Goal: Find specific page/section: Find specific page/section

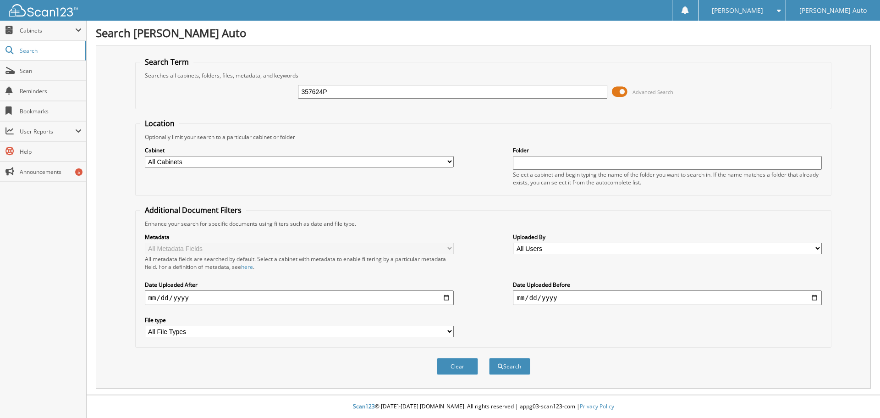
type input "357624P"
click at [489, 358] on button "Search" at bounding box center [509, 366] width 41 height 17
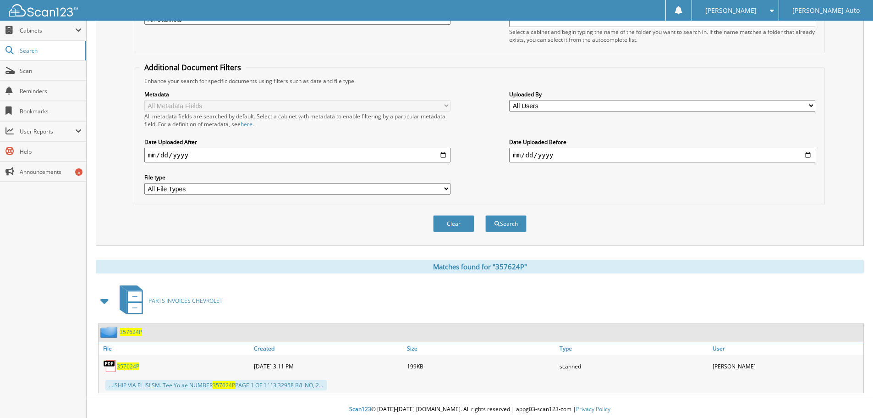
scroll to position [146, 0]
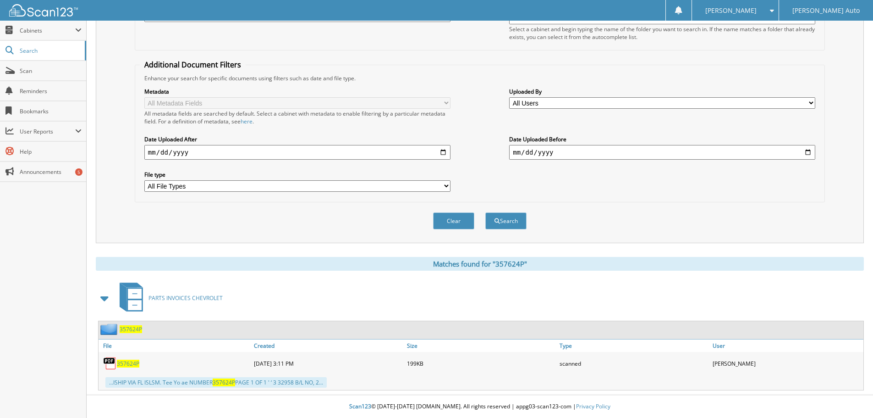
click at [134, 362] on span "357624P" at bounding box center [128, 363] width 22 height 8
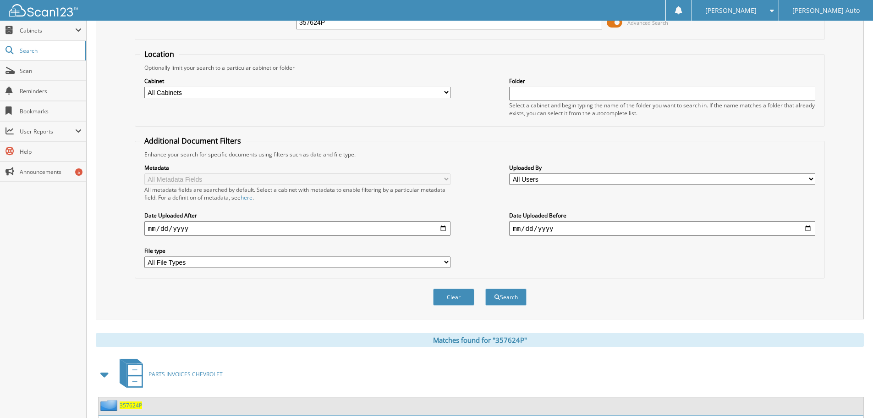
scroll to position [0, 0]
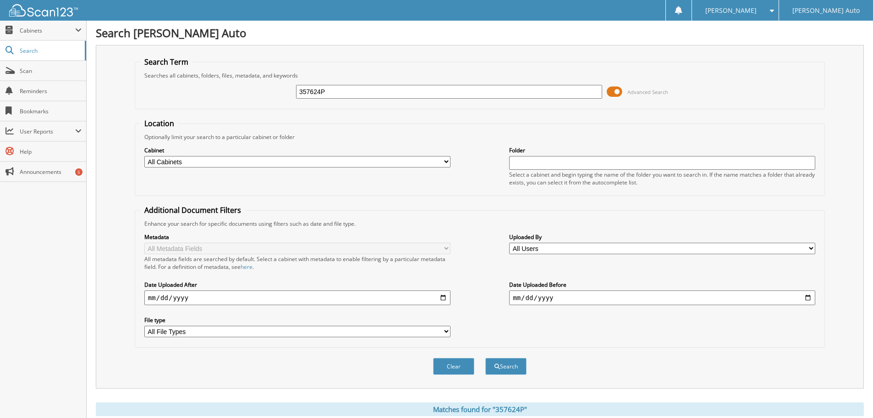
drag, startPoint x: 308, startPoint y: 93, endPoint x: 273, endPoint y: 95, distance: 35.8
click at [273, 95] on div "357624P Advanced Search" at bounding box center [480, 91] width 680 height 25
type input "359037P"
click at [485, 358] on button "Search" at bounding box center [505, 366] width 41 height 17
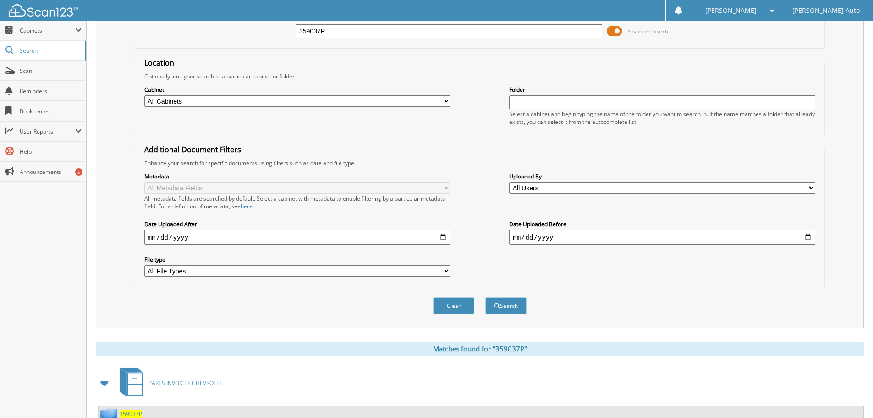
scroll to position [146, 0]
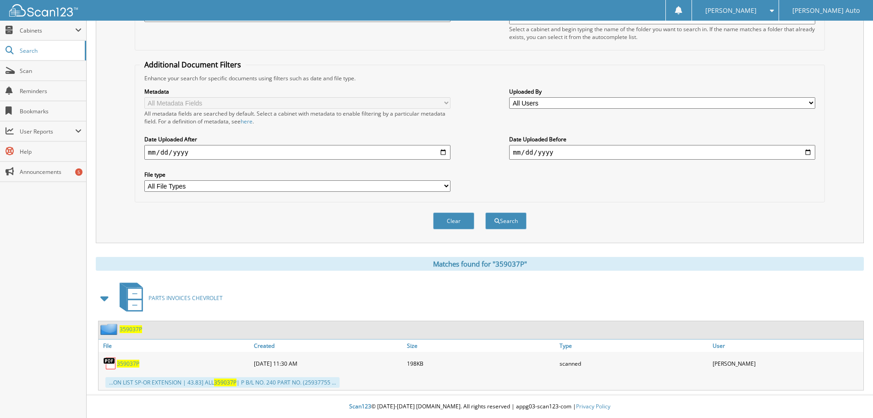
click at [127, 363] on span "359037P" at bounding box center [128, 363] width 22 height 8
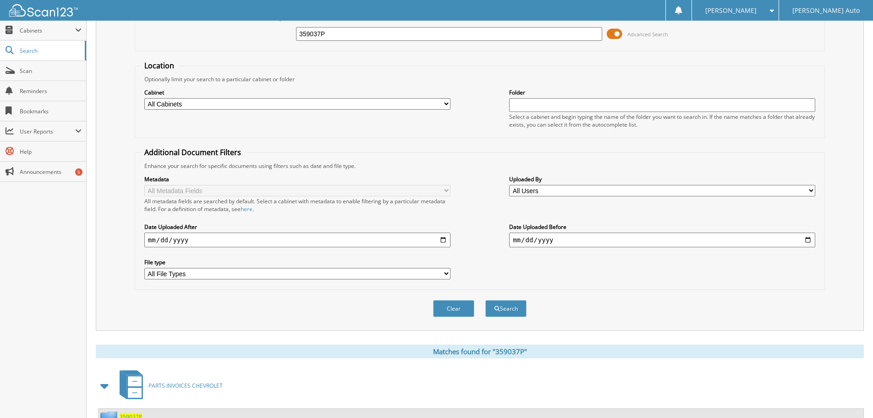
scroll to position [0, 0]
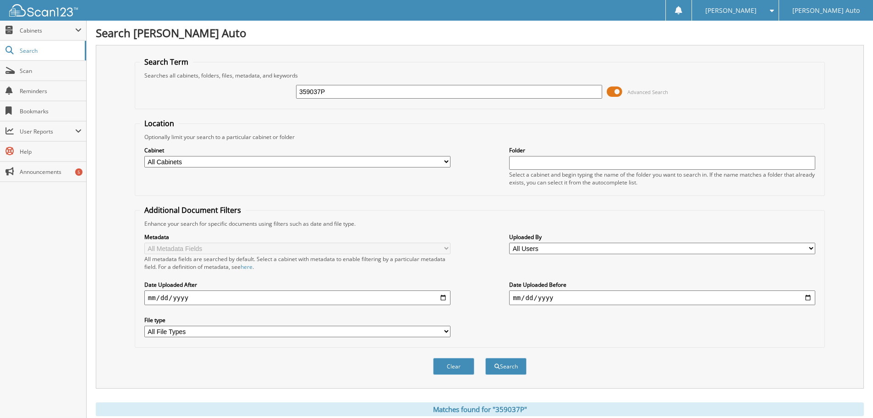
click at [248, 99] on div "359037P Advanced Search" at bounding box center [480, 91] width 680 height 25
type input "359043P"
click at [485, 358] on button "Search" at bounding box center [505, 366] width 41 height 17
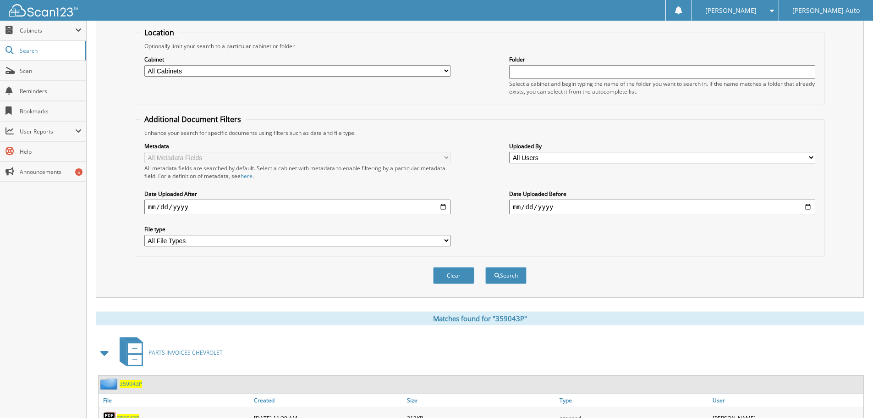
scroll to position [146, 0]
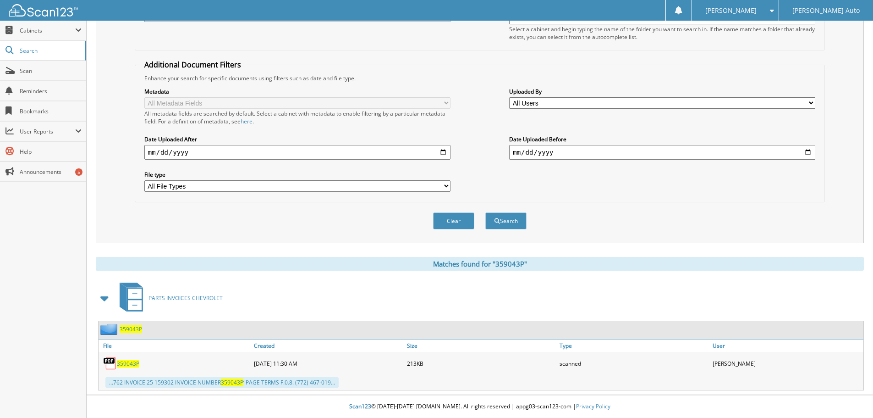
click at [125, 366] on span "359043P" at bounding box center [128, 363] width 22 height 8
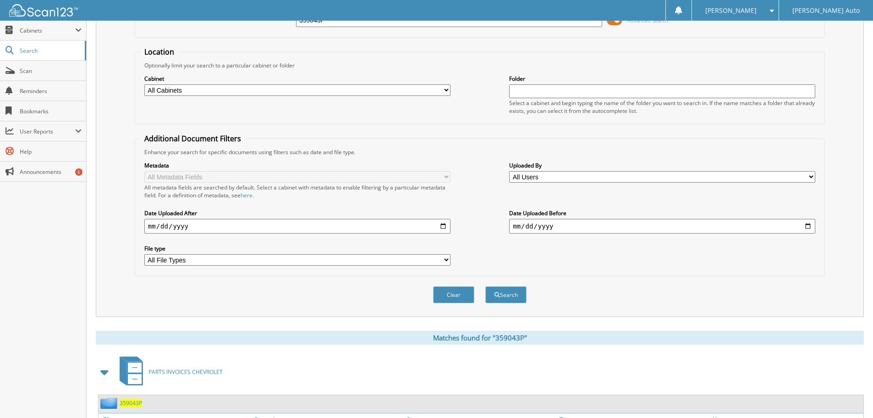
scroll to position [0, 0]
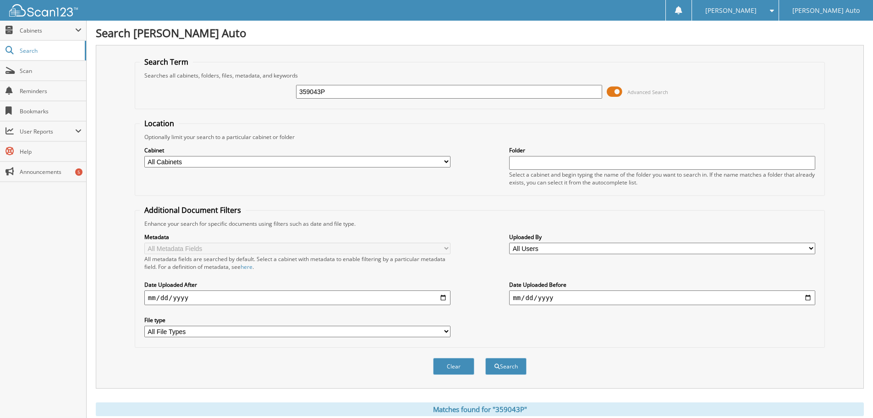
drag, startPoint x: 279, startPoint y: 91, endPoint x: 243, endPoint y: 99, distance: 36.5
click at [217, 97] on div "359043P Advanced Search" at bounding box center [480, 91] width 680 height 25
type input "359104P"
click at [485, 358] on button "Search" at bounding box center [505, 366] width 41 height 17
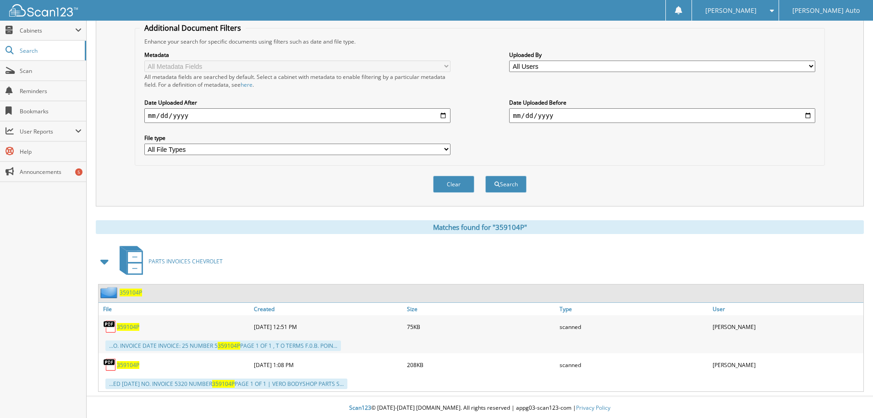
scroll to position [184, 0]
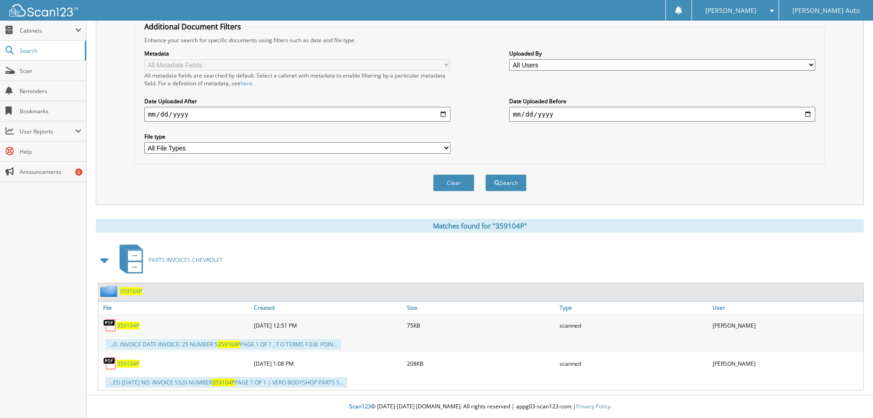
click at [126, 361] on span "359104P" at bounding box center [128, 363] width 22 height 8
click at [120, 325] on span "359104P" at bounding box center [128, 325] width 22 height 8
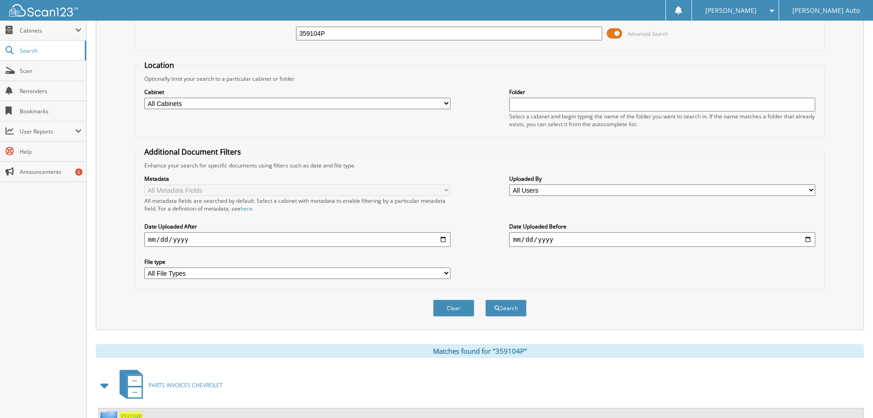
scroll to position [0, 0]
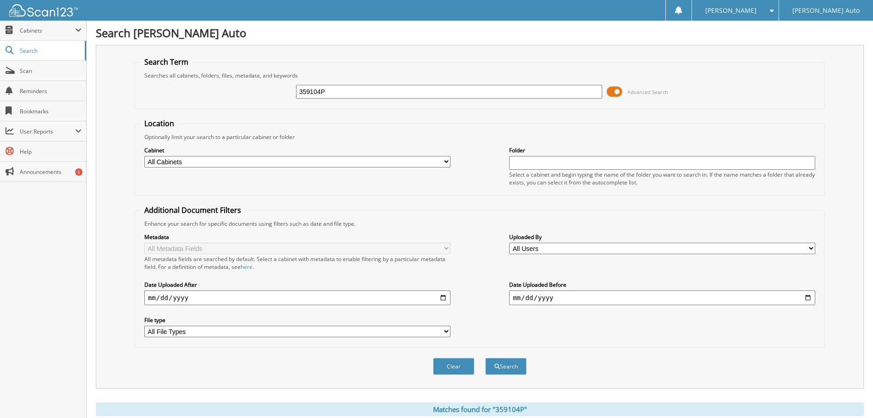
drag, startPoint x: 337, startPoint y: 89, endPoint x: 264, endPoint y: 90, distance: 72.9
click at [264, 90] on div "359104P Advanced Search" at bounding box center [480, 91] width 680 height 25
type input "359260P"
click at [485, 358] on button "Search" at bounding box center [505, 366] width 41 height 17
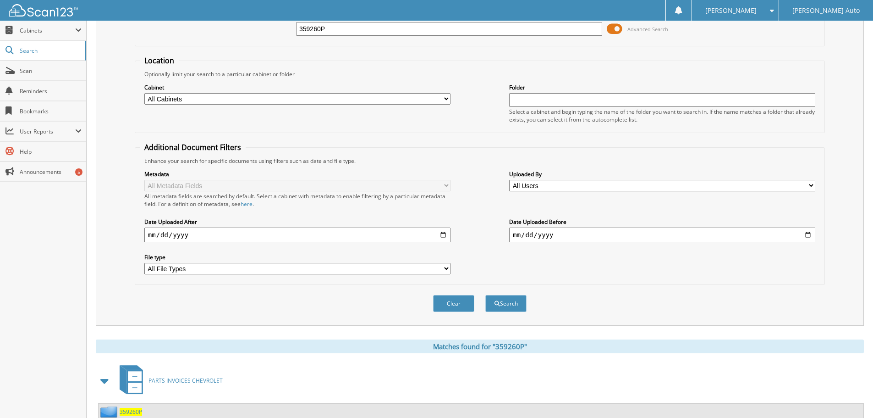
scroll to position [146, 0]
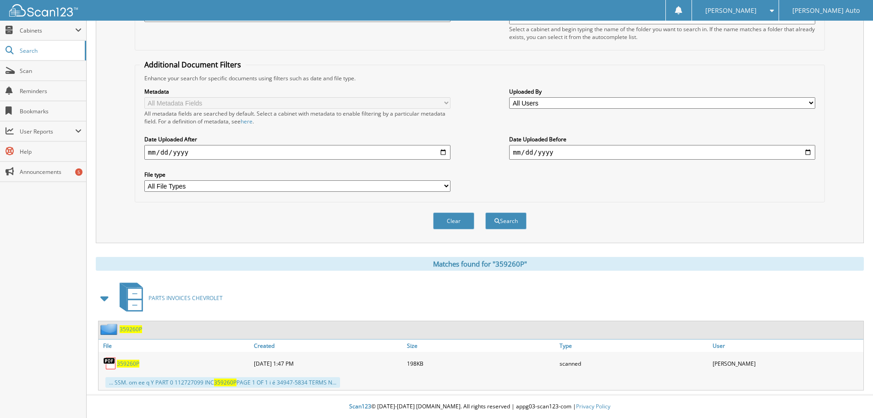
click at [124, 362] on span "359260P" at bounding box center [128, 363] width 22 height 8
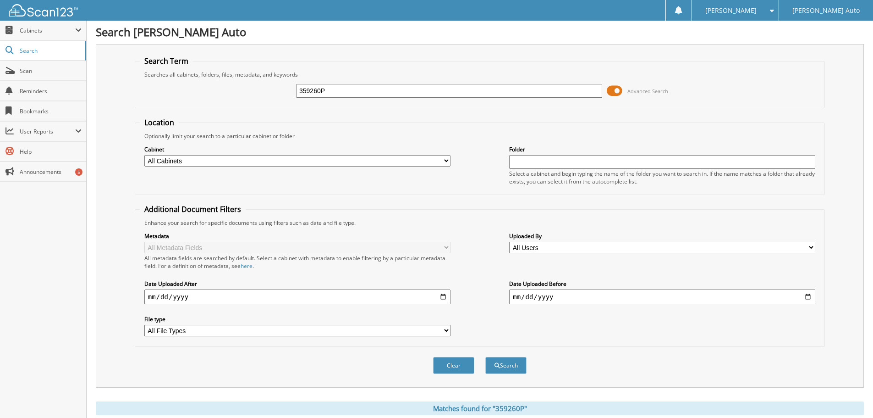
scroll to position [0, 0]
drag, startPoint x: 271, startPoint y: 96, endPoint x: 236, endPoint y: 100, distance: 35.9
click at [254, 98] on div "359260P Advanced Search" at bounding box center [480, 91] width 680 height 25
type input "359302P"
click at [485, 358] on button "Search" at bounding box center [505, 366] width 41 height 17
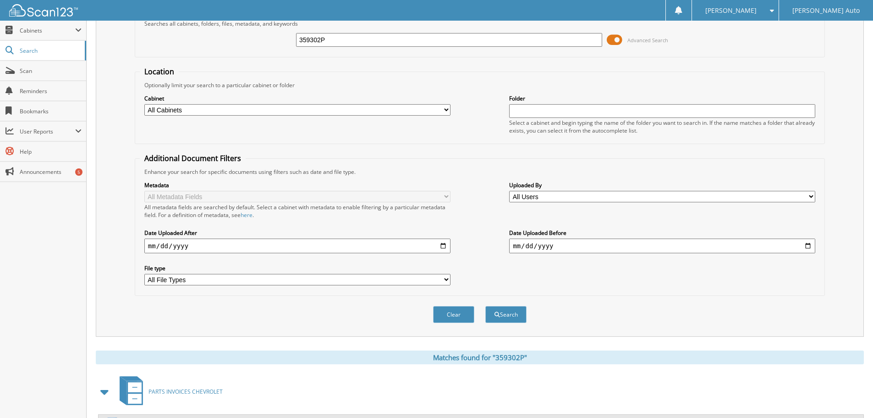
scroll to position [151, 0]
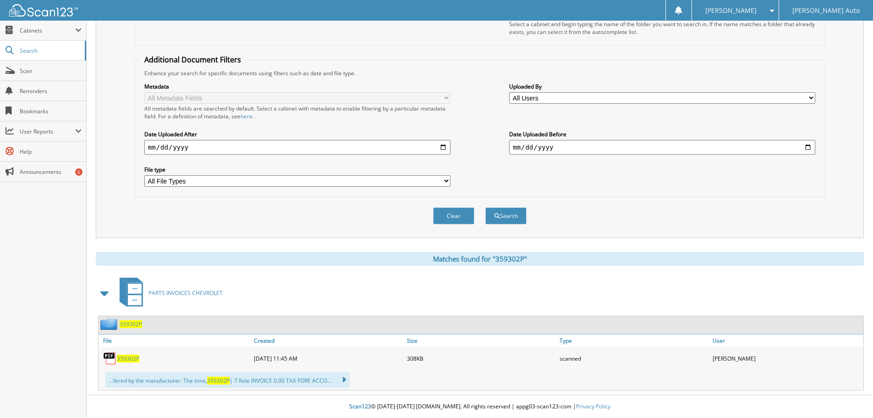
click at [129, 358] on span "359302P" at bounding box center [128, 358] width 22 height 8
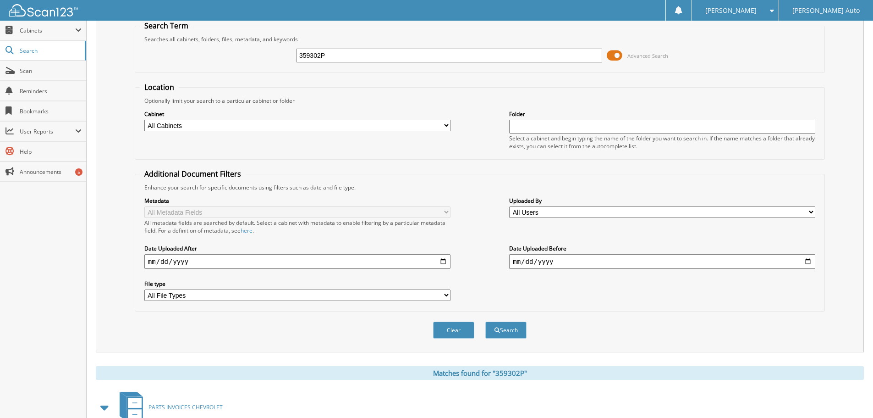
scroll to position [0, 0]
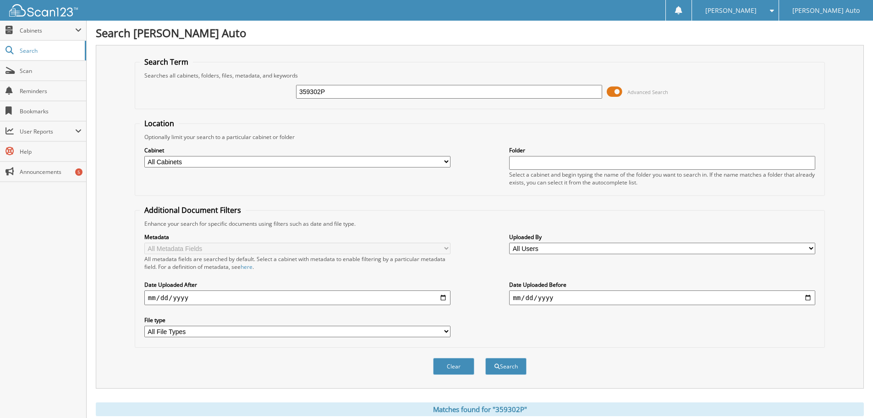
drag, startPoint x: 328, startPoint y: 91, endPoint x: 237, endPoint y: 93, distance: 90.8
click at [237, 93] on div "359302P Advanced Search" at bounding box center [480, 91] width 680 height 25
type input "359305P"
click at [485, 358] on button "Search" at bounding box center [505, 366] width 41 height 17
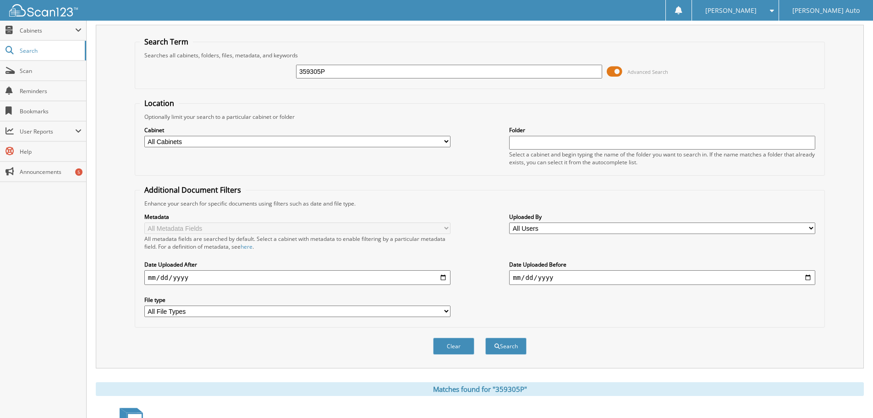
scroll to position [146, 0]
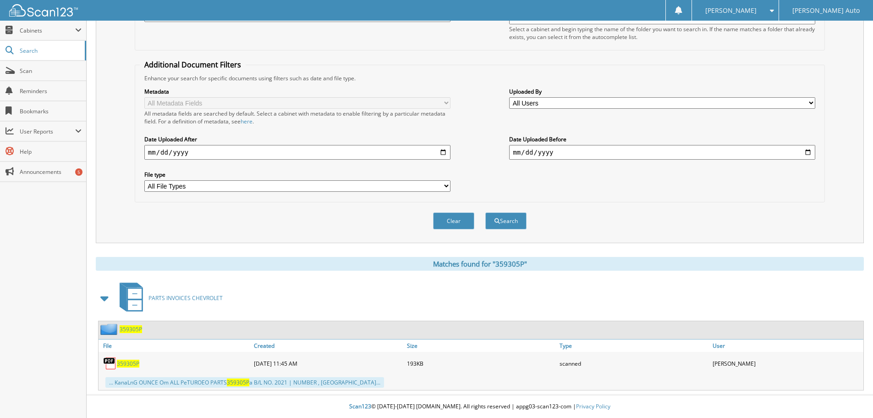
click at [132, 363] on span "359305P" at bounding box center [128, 363] width 22 height 8
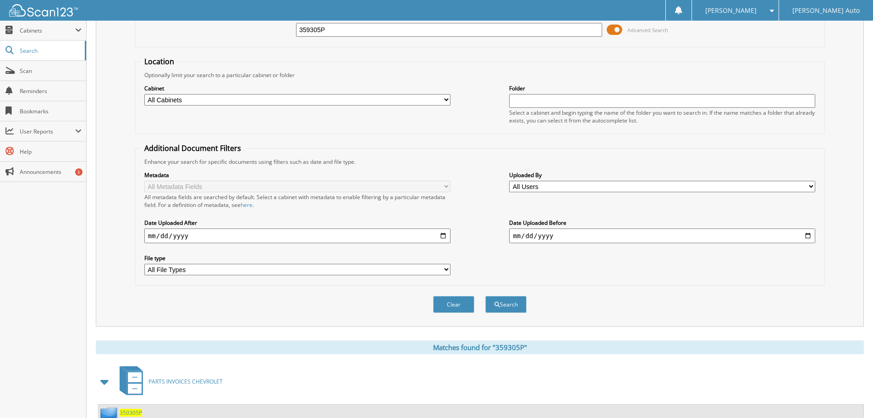
scroll to position [0, 0]
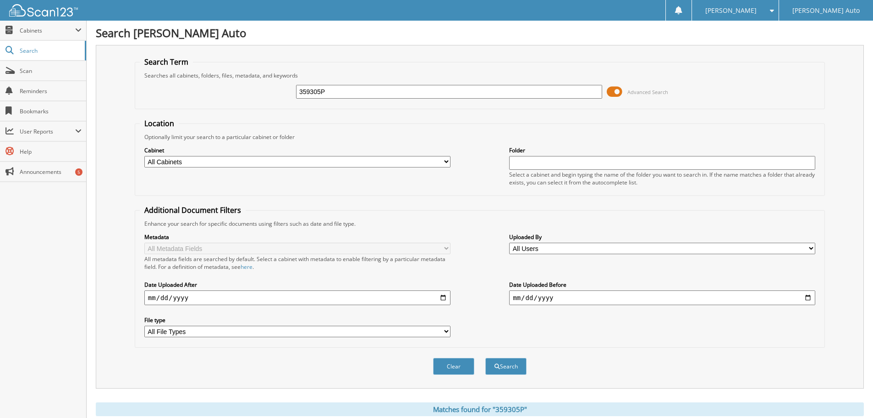
drag, startPoint x: 351, startPoint y: 91, endPoint x: 225, endPoint y: 91, distance: 126.5
click at [237, 91] on div "359305P Advanced Search" at bounding box center [480, 91] width 680 height 25
type input "359407P"
click at [485, 358] on button "Search" at bounding box center [505, 366] width 41 height 17
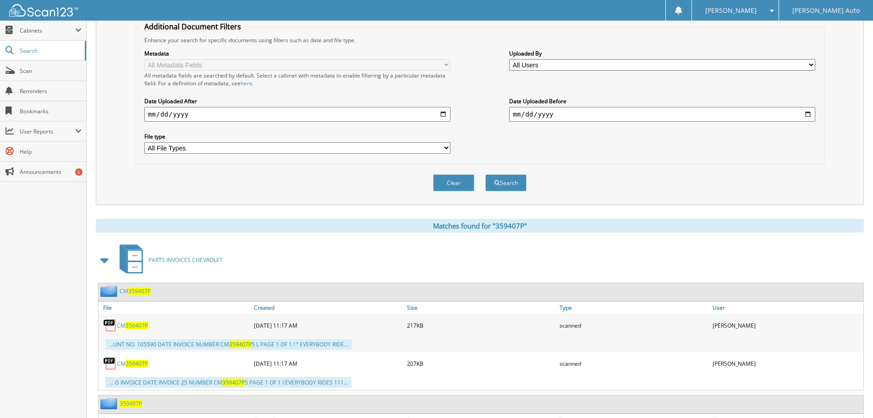
scroll to position [258, 0]
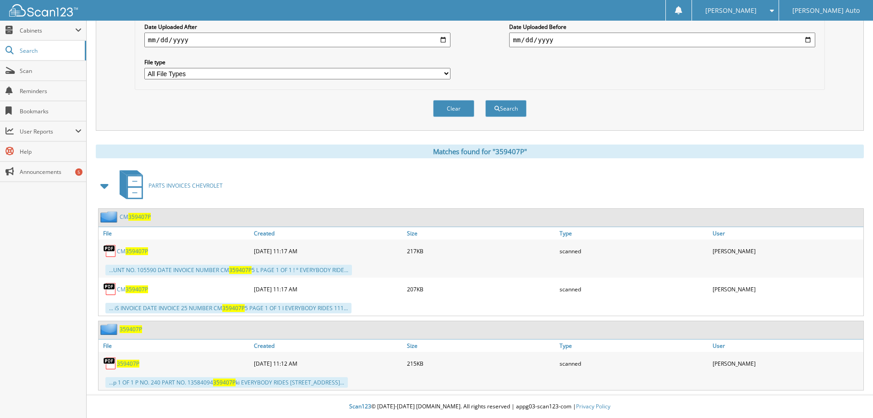
click at [132, 363] on span "359407P" at bounding box center [128, 363] width 22 height 8
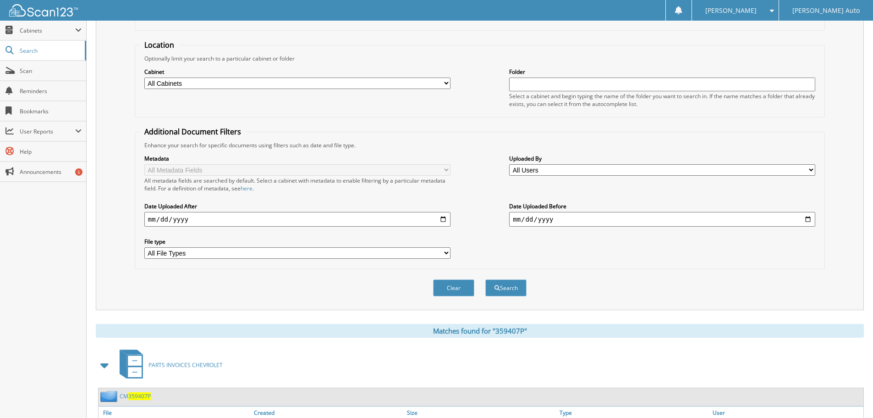
scroll to position [0, 0]
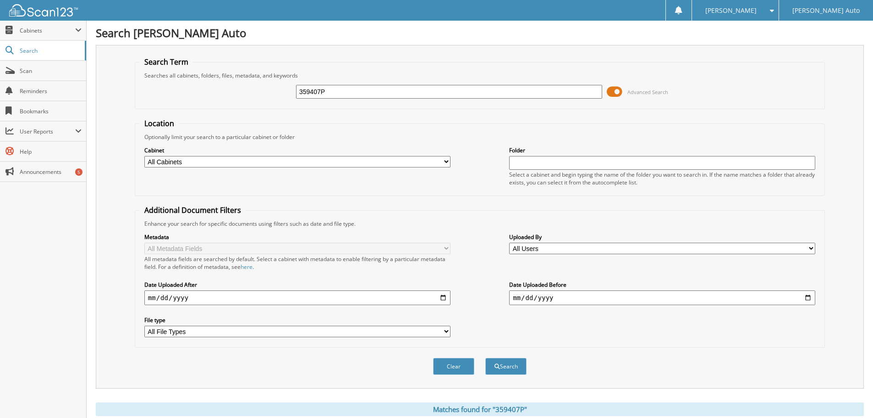
drag, startPoint x: 271, startPoint y: 94, endPoint x: 199, endPoint y: 94, distance: 72.4
click at [221, 94] on div "359407P Advanced Search" at bounding box center [480, 91] width 680 height 25
type input "3"
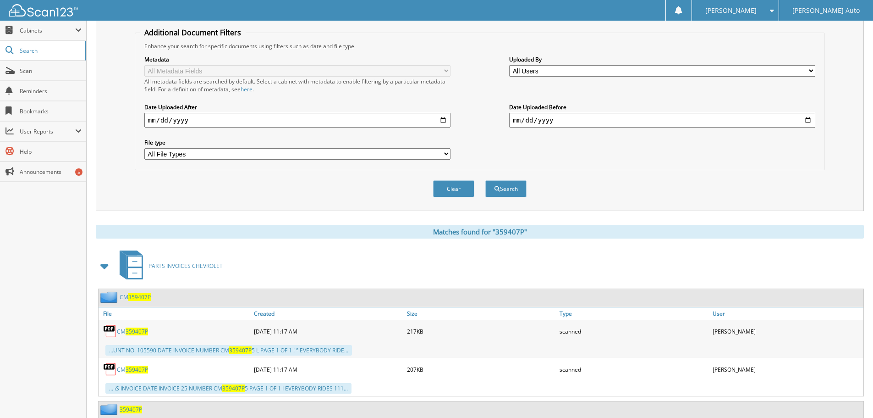
scroll to position [183, 0]
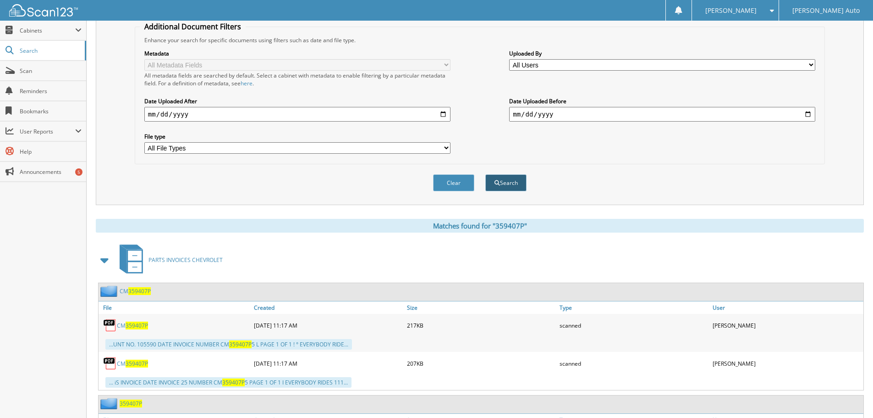
type input "359454P"
click at [506, 185] on button "Search" at bounding box center [505, 182] width 41 height 17
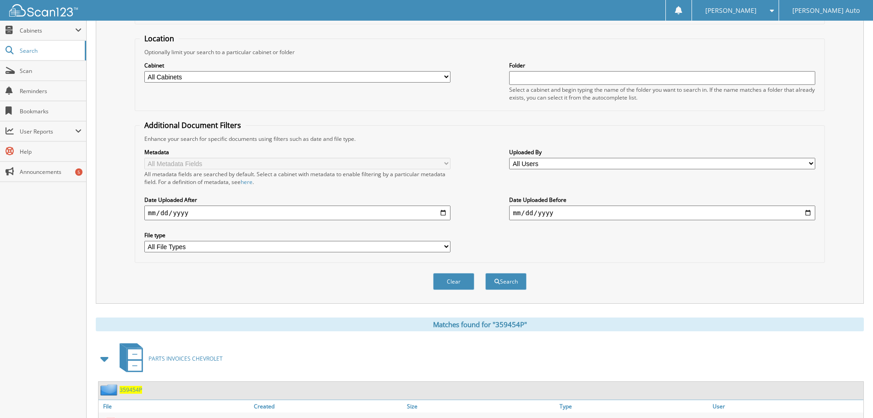
scroll to position [146, 0]
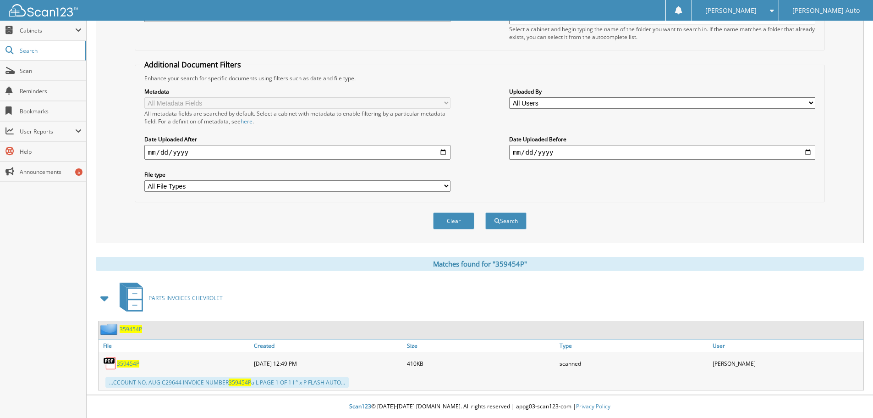
click at [127, 364] on span "359454P" at bounding box center [128, 363] width 22 height 8
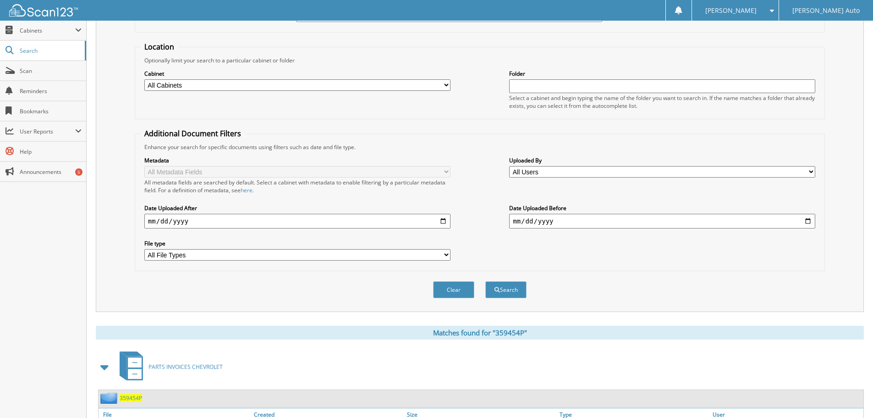
scroll to position [0, 0]
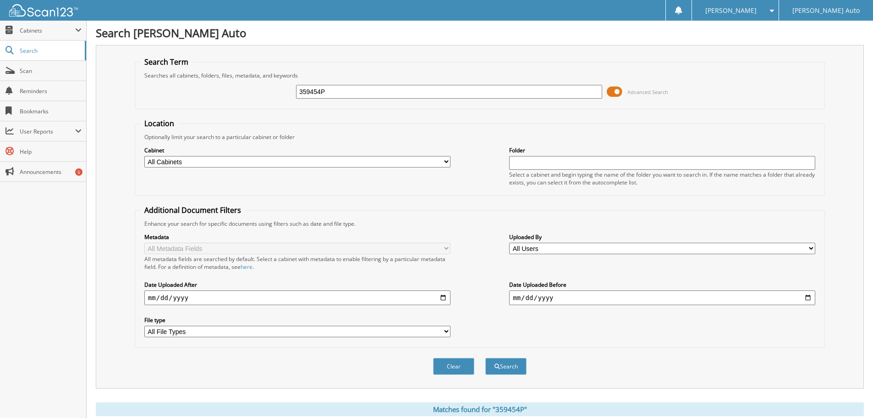
drag, startPoint x: 239, startPoint y: 96, endPoint x: 285, endPoint y: 110, distance: 47.3
click at [221, 97] on div "359454P Advanced Search" at bounding box center [480, 91] width 680 height 25
type input "359456P"
click at [485, 358] on button "Search" at bounding box center [505, 366] width 41 height 17
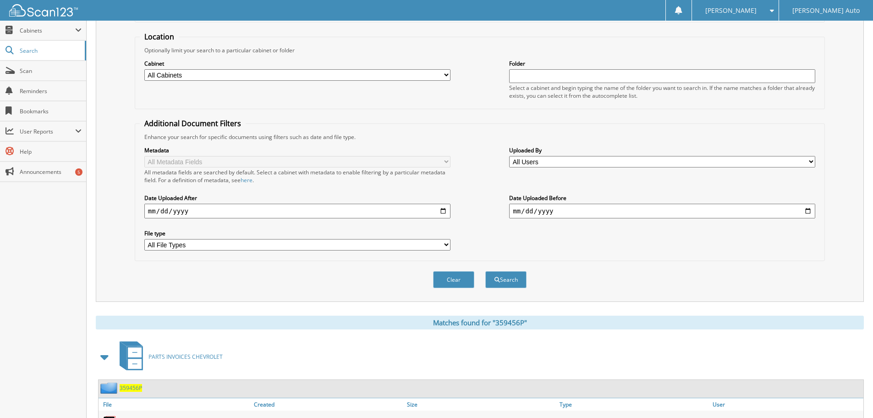
scroll to position [151, 0]
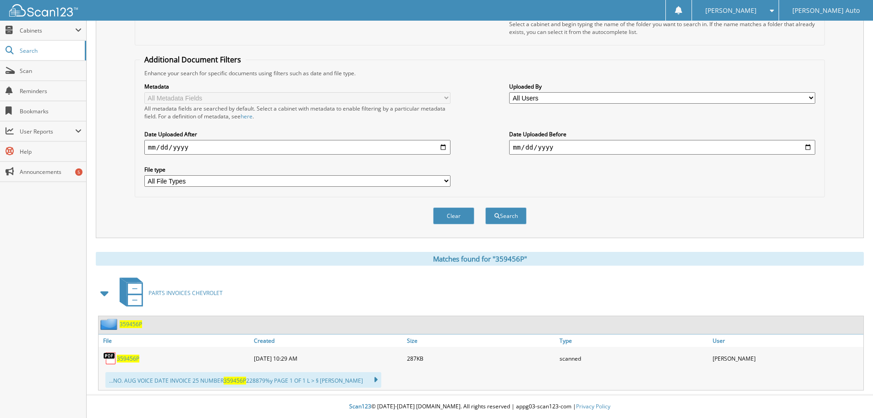
click at [129, 356] on span "359456P" at bounding box center [128, 358] width 22 height 8
click at [124, 359] on span "359456P" at bounding box center [128, 358] width 22 height 8
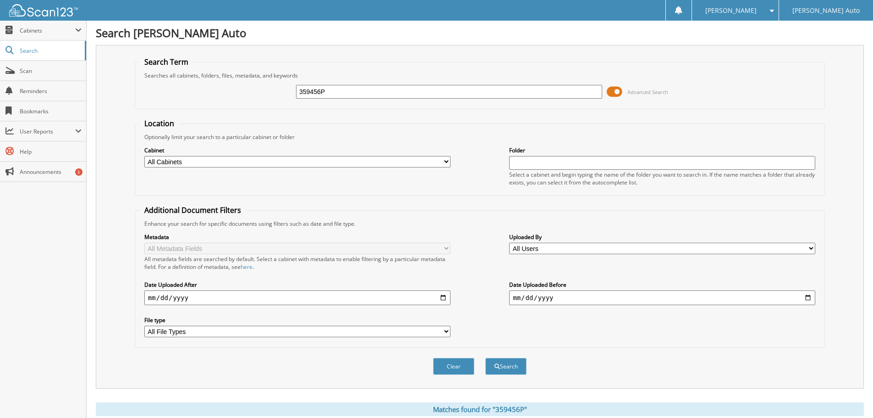
drag, startPoint x: 335, startPoint y: 90, endPoint x: 261, endPoint y: 93, distance: 74.3
click at [228, 93] on div "359456P Advanced Search" at bounding box center [480, 91] width 680 height 25
type input "359460P"
click at [485, 358] on button "Search" at bounding box center [505, 366] width 41 height 17
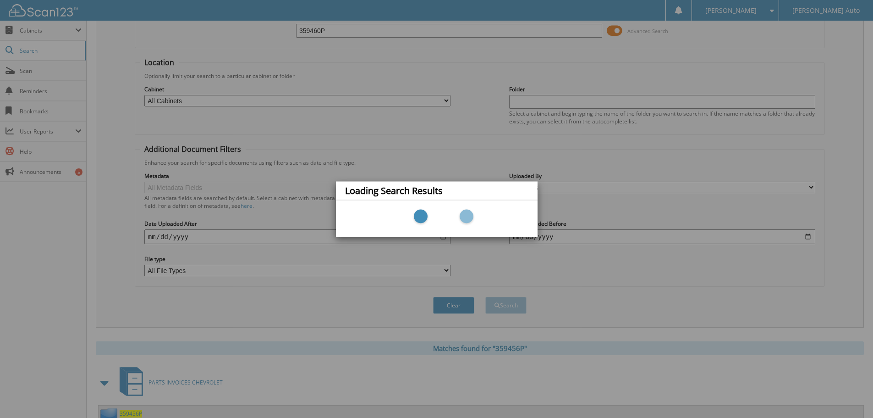
scroll to position [151, 0]
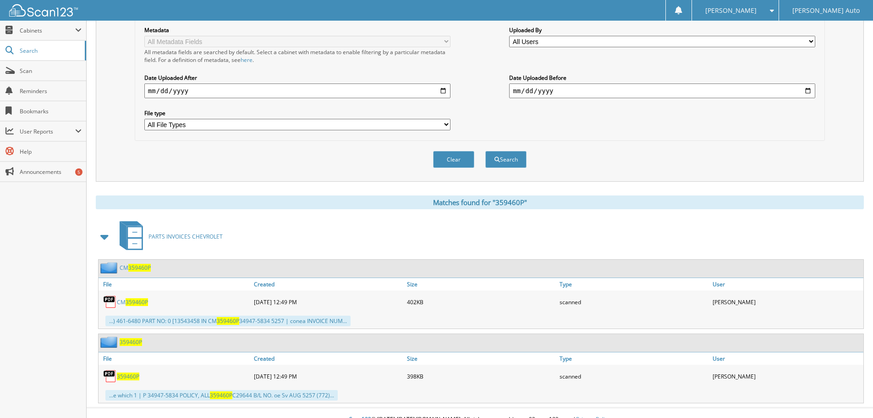
scroll to position [220, 0]
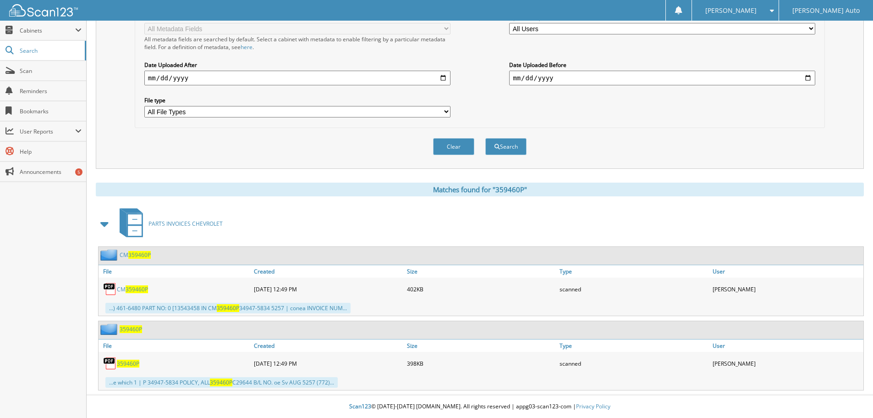
click at [129, 361] on span "359460P" at bounding box center [128, 363] width 22 height 8
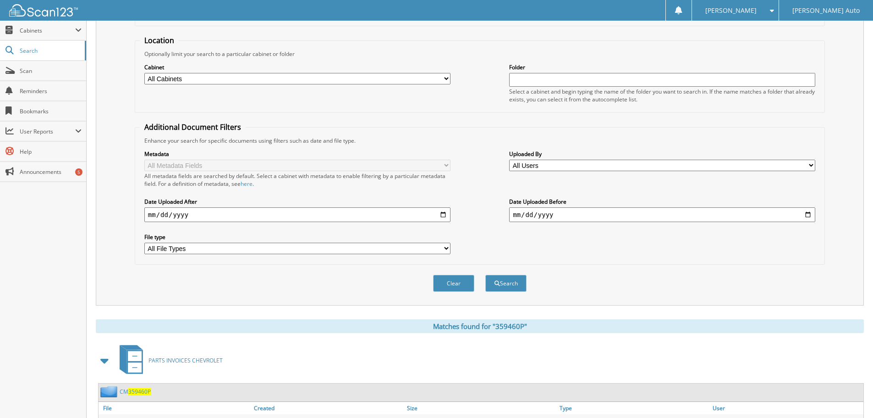
scroll to position [0, 0]
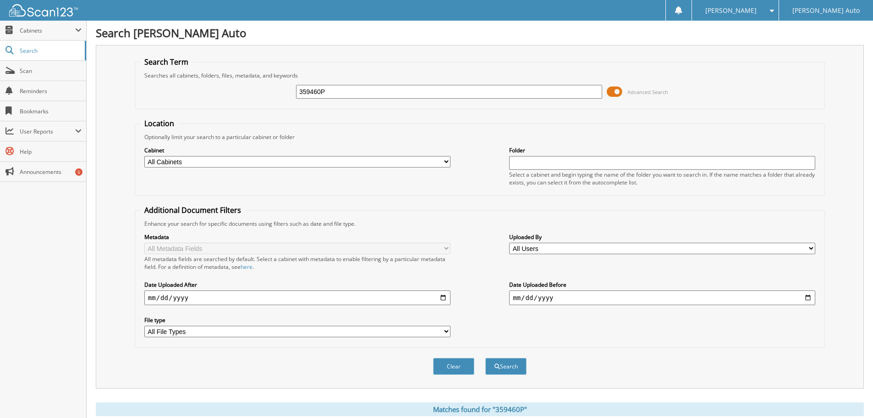
drag, startPoint x: 346, startPoint y: 93, endPoint x: 251, endPoint y: 98, distance: 95.0
click at [270, 97] on div "359460P Advanced Search" at bounding box center [480, 91] width 680 height 25
type input "359509P"
click at [485, 358] on button "Search" at bounding box center [505, 366] width 41 height 17
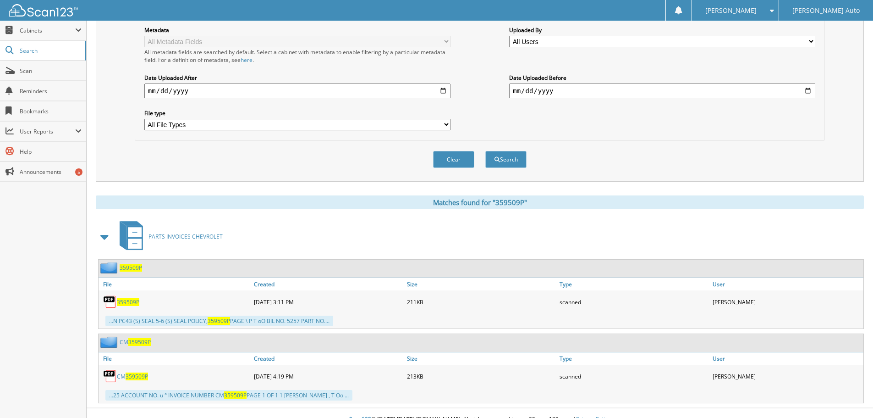
scroll to position [220, 0]
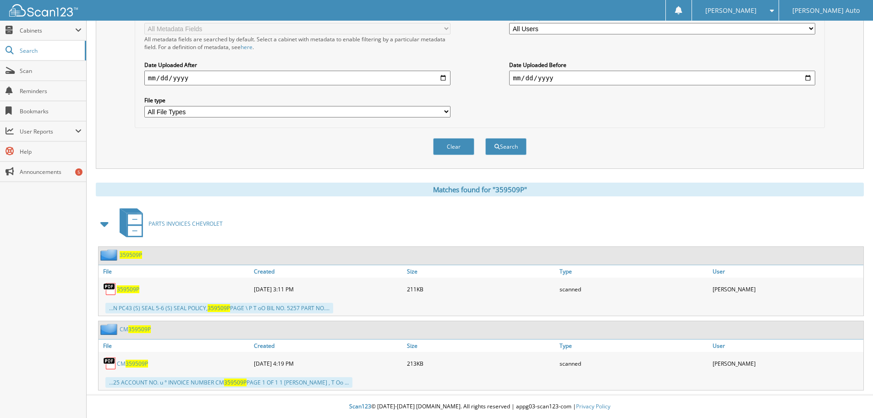
click at [138, 361] on span "359509P" at bounding box center [137, 363] width 22 height 8
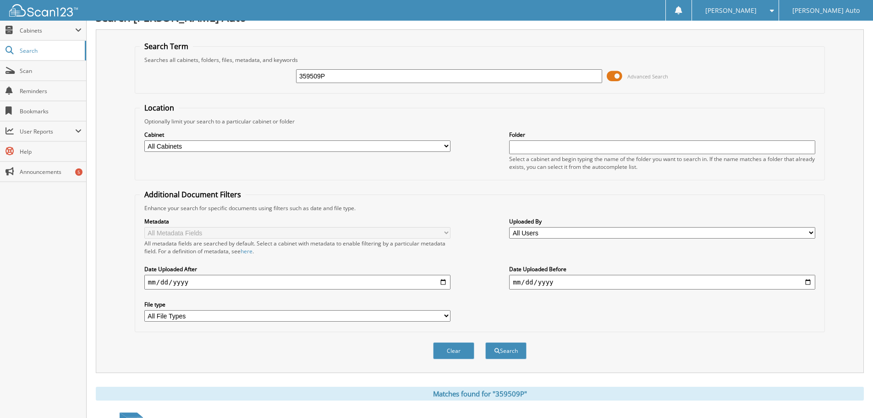
scroll to position [0, 0]
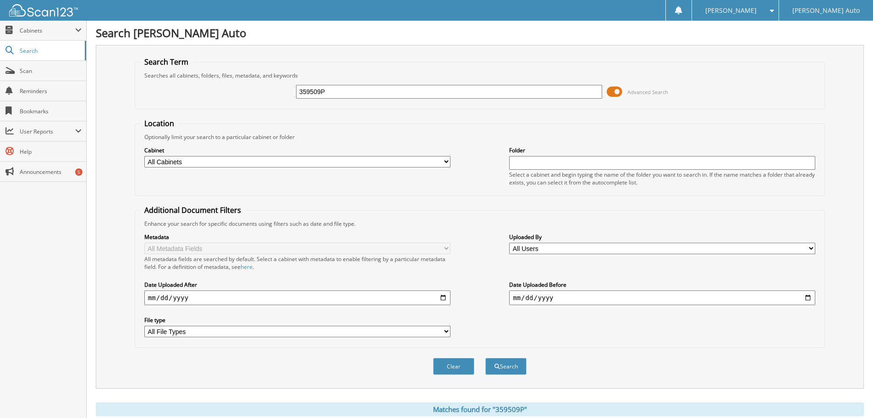
drag, startPoint x: 278, startPoint y: 92, endPoint x: 237, endPoint y: 88, distance: 41.0
click at [258, 90] on div "359509P Advanced Search" at bounding box center [480, 91] width 680 height 25
type input "359522P"
click at [485, 358] on button "Search" at bounding box center [505, 366] width 41 height 17
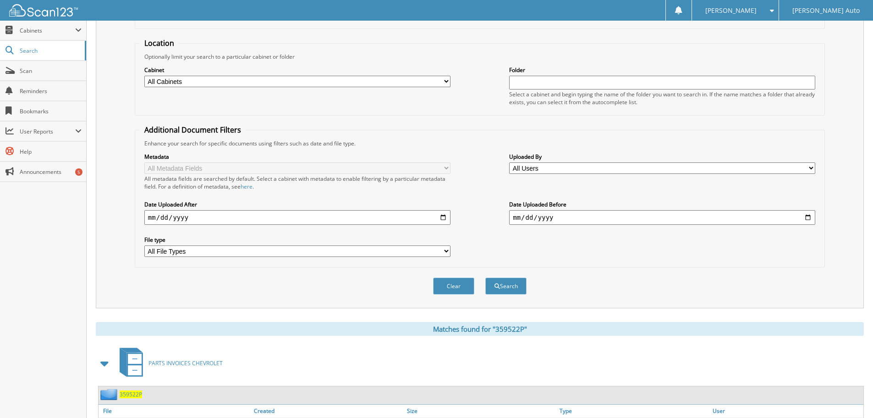
scroll to position [146, 0]
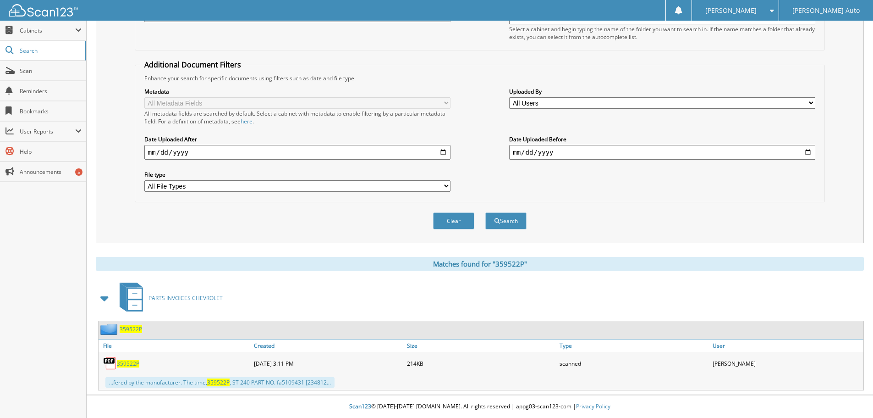
click at [127, 365] on span "359522P" at bounding box center [128, 363] width 22 height 8
